Goal: Task Accomplishment & Management: Manage account settings

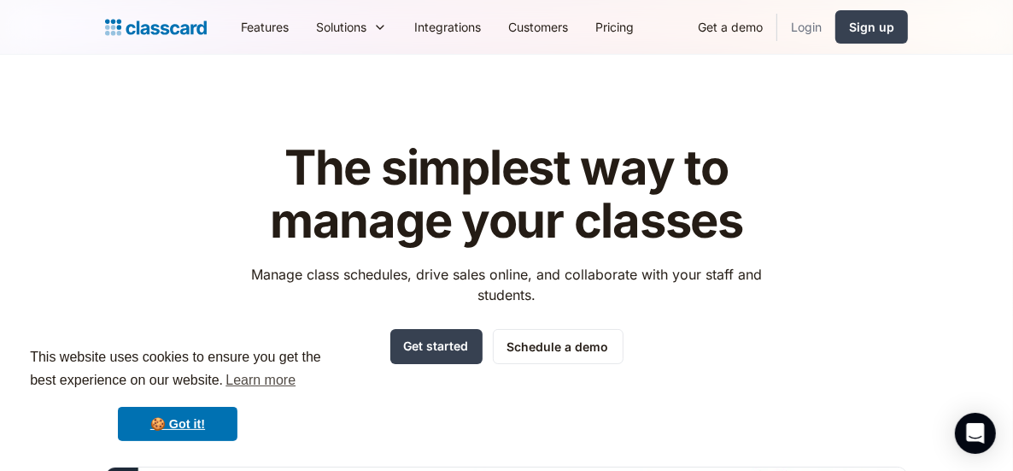
click at [800, 28] on link "Login" at bounding box center [806, 27] width 58 height 38
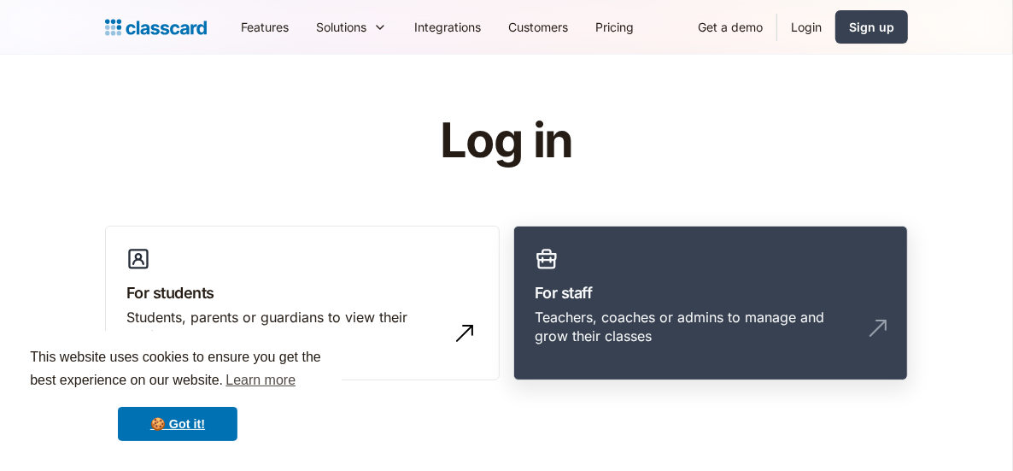
click at [626, 328] on div "Teachers, coaches or admins to manage and grow their classes" at bounding box center [694, 327] width 318 height 38
